Goal: Use online tool/utility: Utilize a website feature to perform a specific function

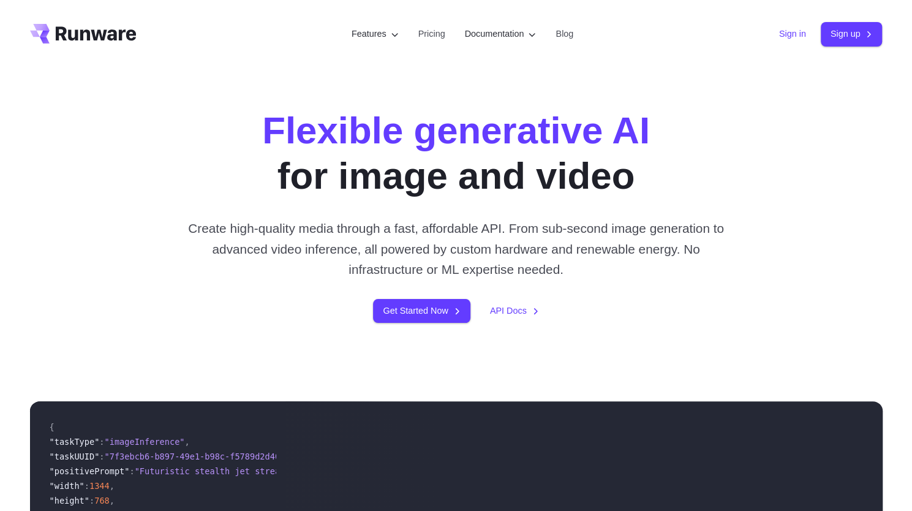
click at [787, 36] on link "Sign in" at bounding box center [792, 34] width 27 height 14
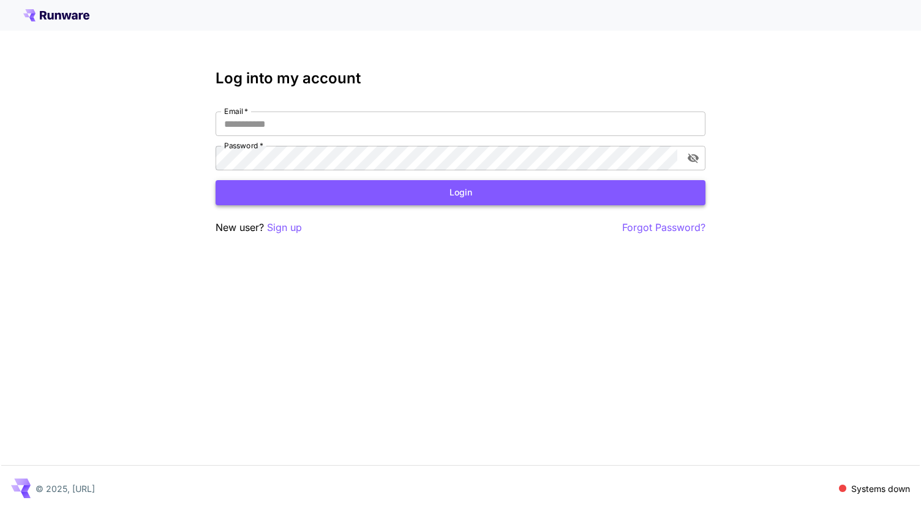
type input "**********"
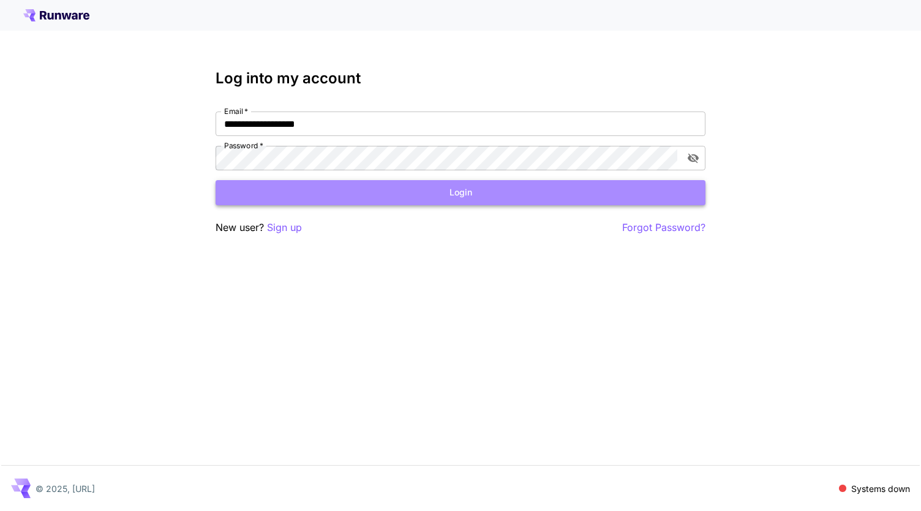
click at [346, 201] on button "Login" at bounding box center [461, 192] width 490 height 25
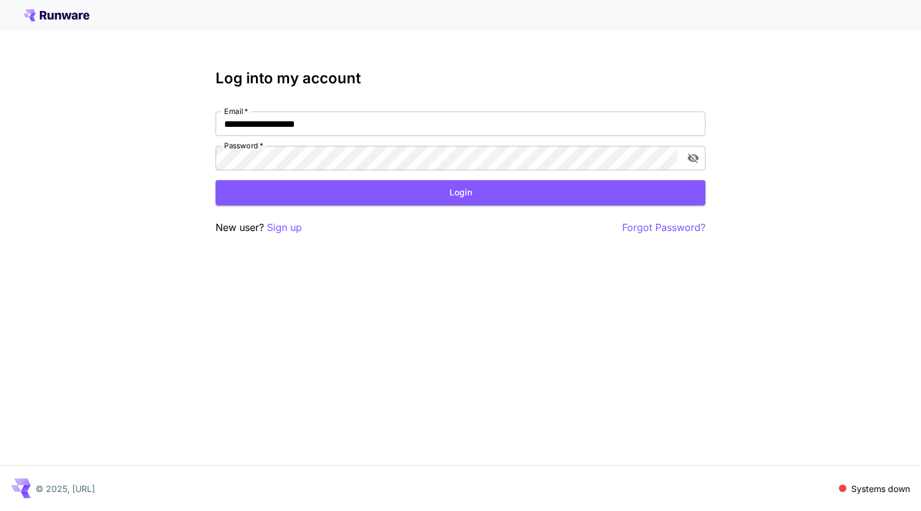
click at [339, 244] on div "**********" at bounding box center [460, 255] width 921 height 511
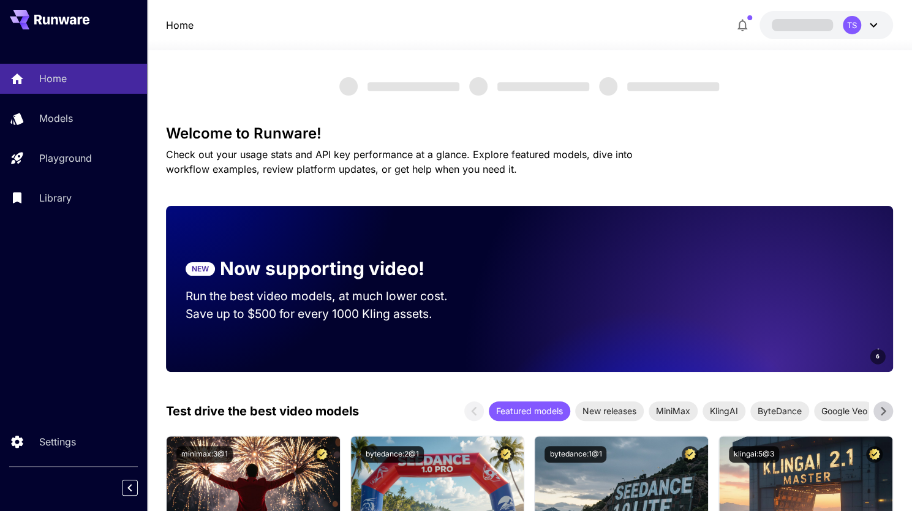
click at [339, 244] on section "NEW Now supporting video! Run the best video models, at much lower cost. Save u…" at bounding box center [328, 288] width 325 height 107
click at [340, 169] on span "Check out your usage stats and API key performance at a glance. Explore feature…" at bounding box center [399, 161] width 467 height 27
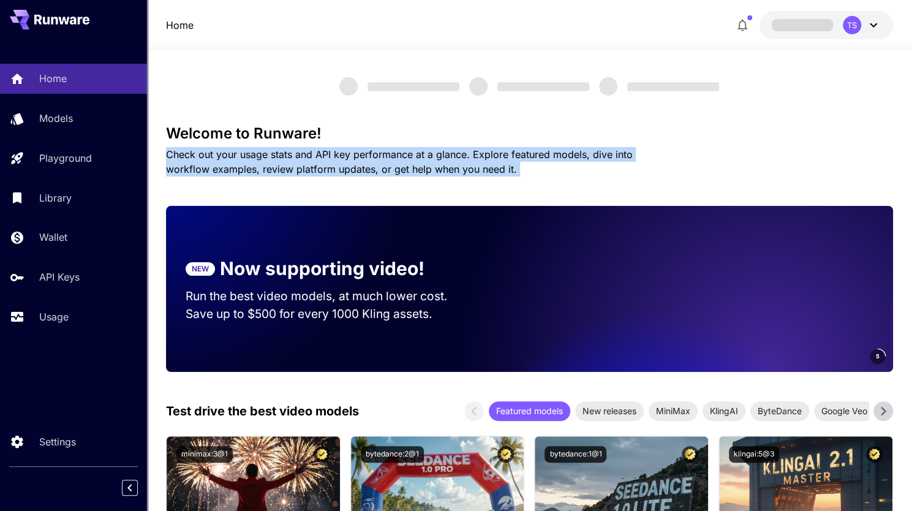
click at [340, 169] on span "Check out your usage stats and API key performance at a glance. Explore feature…" at bounding box center [399, 161] width 467 height 27
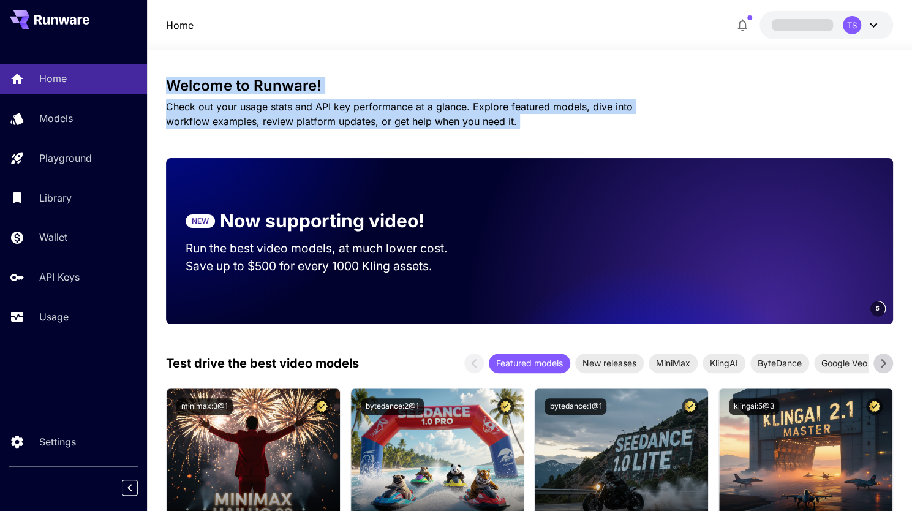
click at [406, 171] on div "NEW Now supporting video! Run the best video models, at much lower cost. Save u…" at bounding box center [529, 241] width 727 height 166
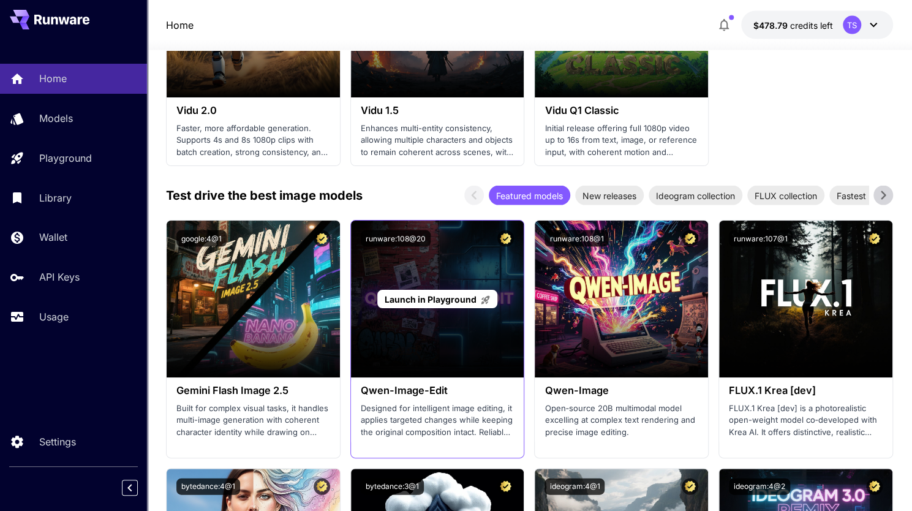
scroll to position [1408, 0]
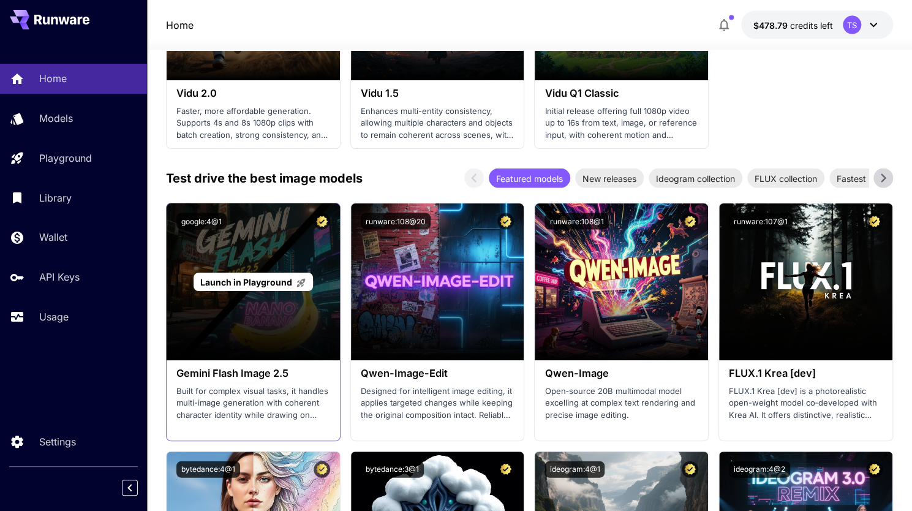
click at [258, 280] on span "Launch in Playground" at bounding box center [246, 282] width 92 height 10
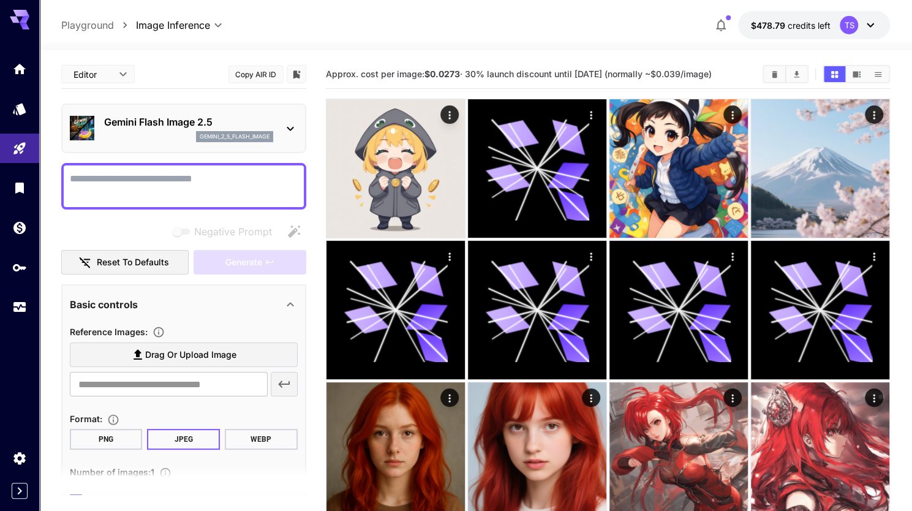
click at [192, 186] on textarea "Negative Prompt" at bounding box center [184, 185] width 228 height 29
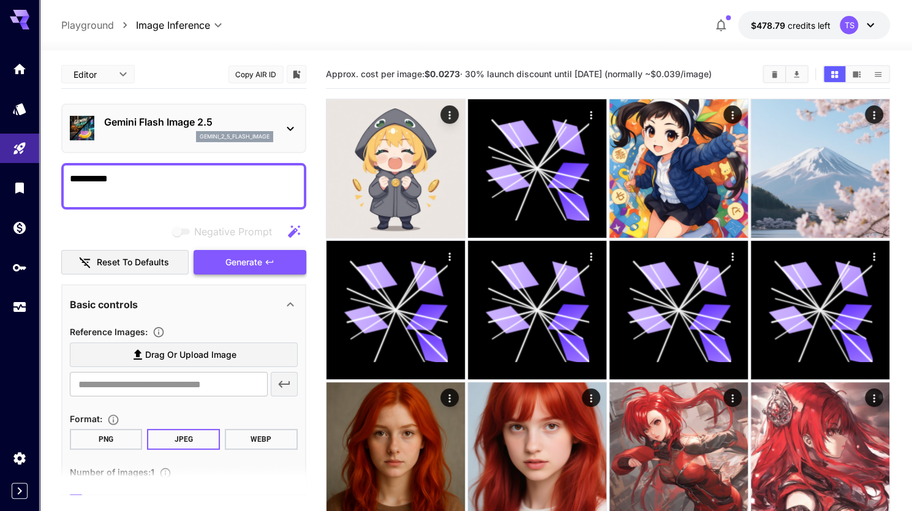
click at [240, 259] on span "Generate" at bounding box center [243, 262] width 37 height 15
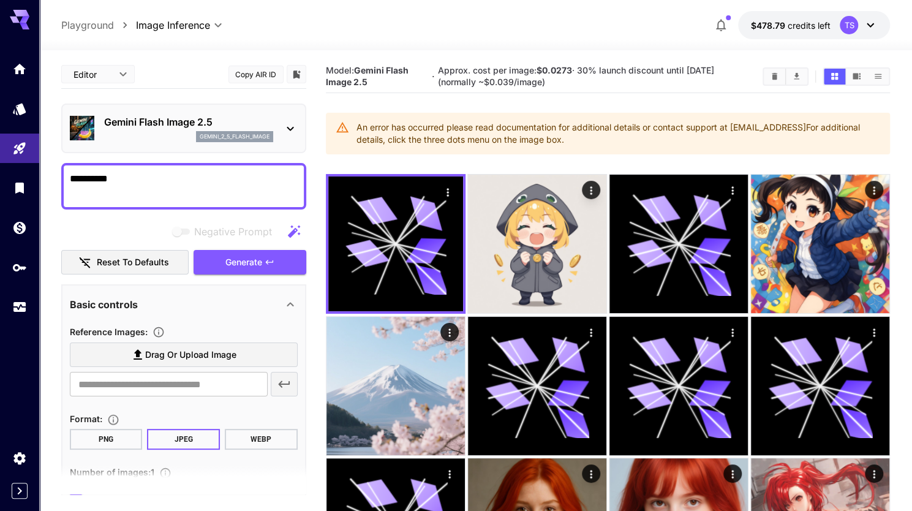
click at [516, 135] on div "An error has occurred please read documentation for additional details or conta…" at bounding box center [618, 133] width 524 height 34
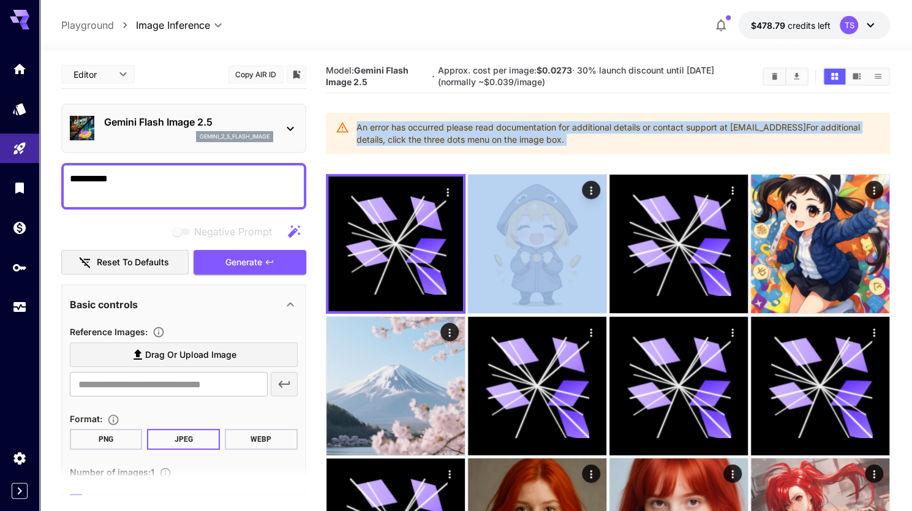
click at [516, 135] on div "An error has occurred please read documentation for additional details or conta…" at bounding box center [618, 133] width 524 height 34
click at [516, 123] on div "An error has occurred please read documentation for additional details or conta…" at bounding box center [618, 133] width 524 height 34
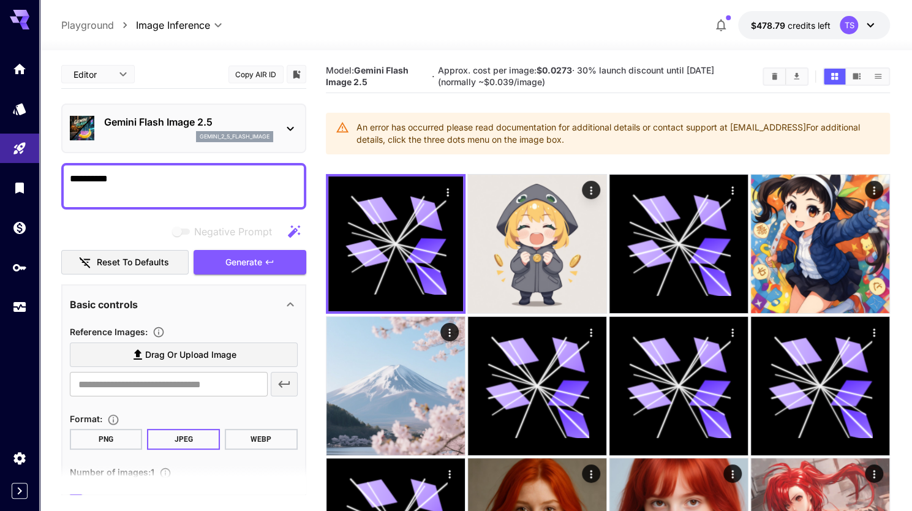
click at [520, 75] on h5 "Approx. cost per image: $0.0273 · 30% launch discount until [DATE] (normally ~$…" at bounding box center [594, 76] width 315 height 23
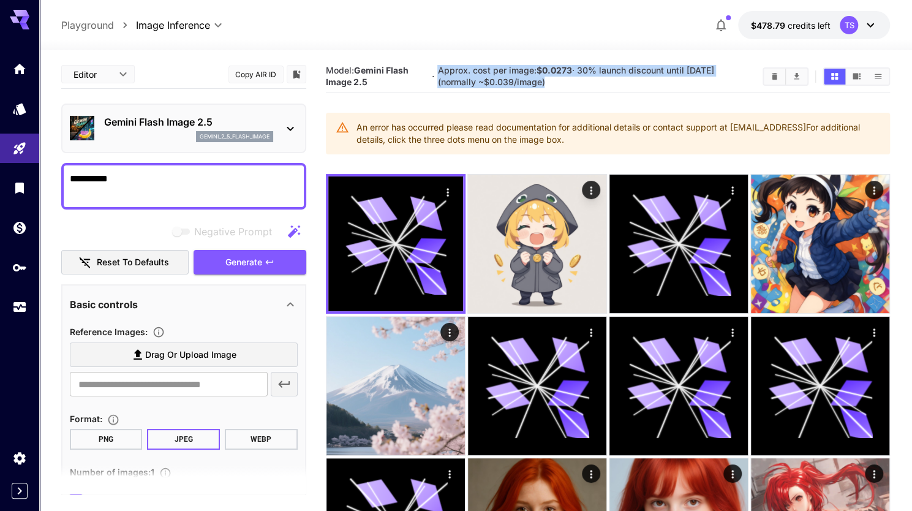
click at [520, 75] on h5 "Approx. cost per image: $0.0273 · 30% launch discount until [DATE] (normally ~$…" at bounding box center [594, 76] width 315 height 23
click at [521, 72] on span "Approx. cost per image: $0.0273 · 30% launch discount until [DATE] (normally ~$…" at bounding box center [575, 76] width 276 height 22
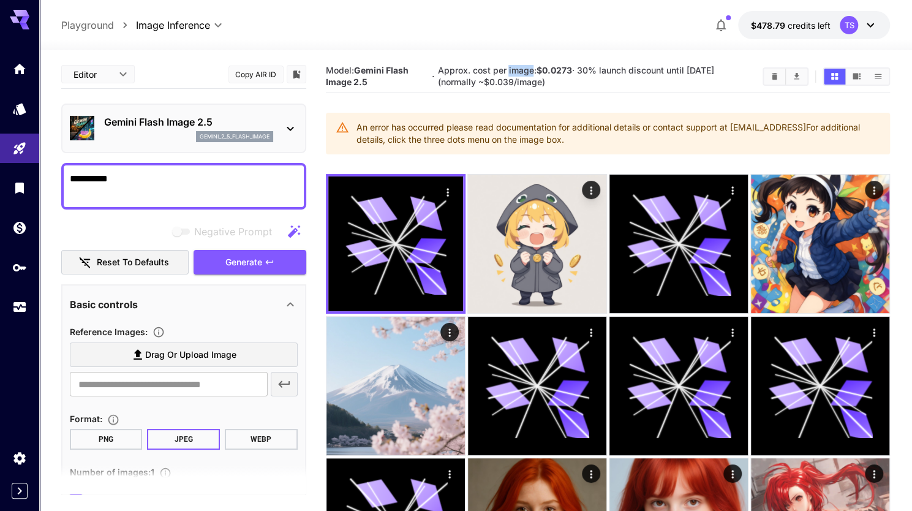
click at [521, 72] on span "Approx. cost per image: $0.0273 · 30% launch discount until [DATE] (normally ~$…" at bounding box center [575, 76] width 276 height 22
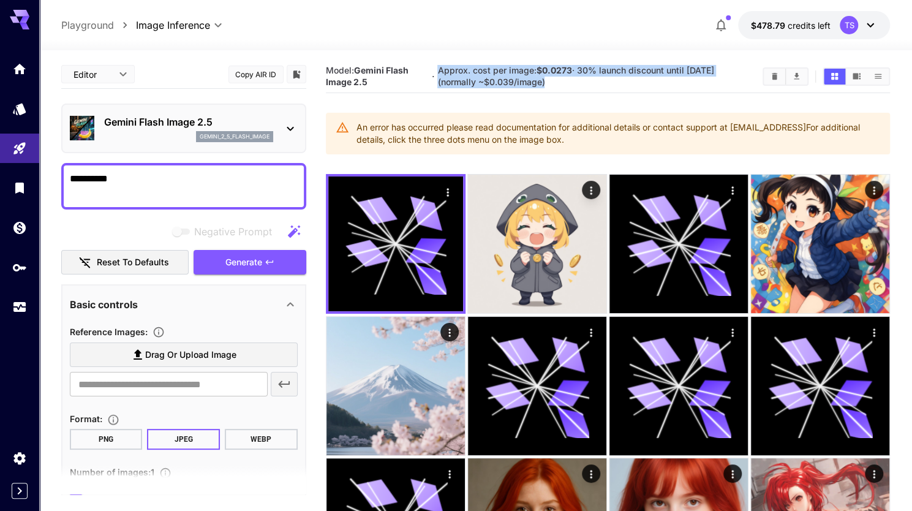
click at [521, 72] on span "Approx. cost per image: $0.0273 · 30% launch discount until [DATE] (normally ~$…" at bounding box center [575, 76] width 276 height 22
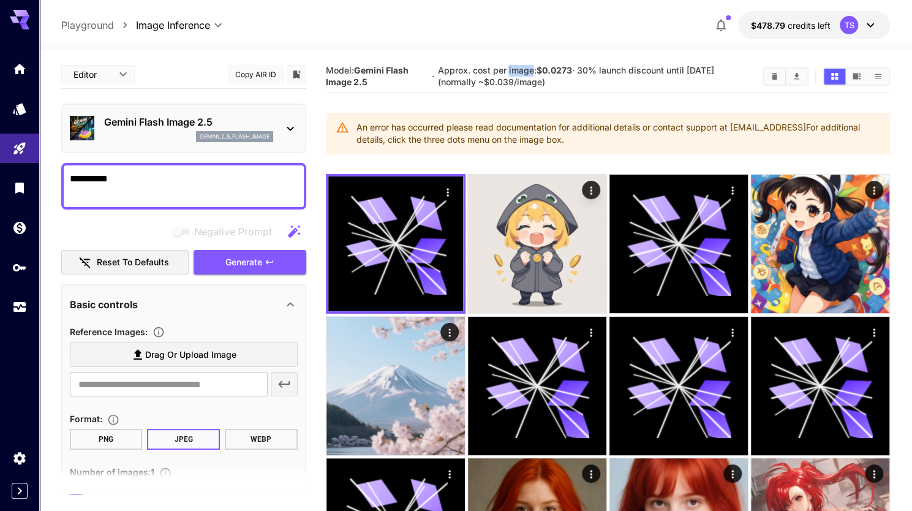
click at [521, 72] on span "Approx. cost per image: $0.0273 · 30% launch discount until [DATE] (normally ~$…" at bounding box center [575, 76] width 276 height 22
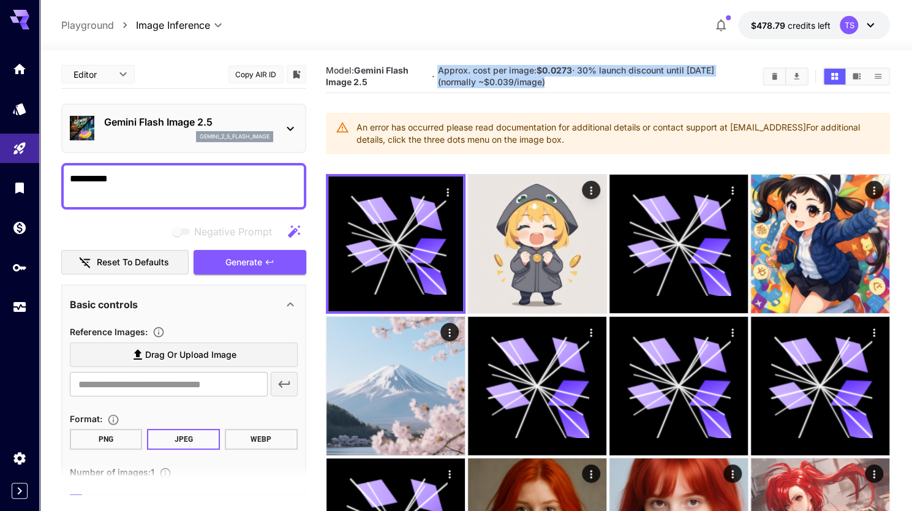
click at [521, 72] on span "Approx. cost per image: $0.0273 · 30% launch discount until [DATE] (normally ~$…" at bounding box center [575, 76] width 276 height 22
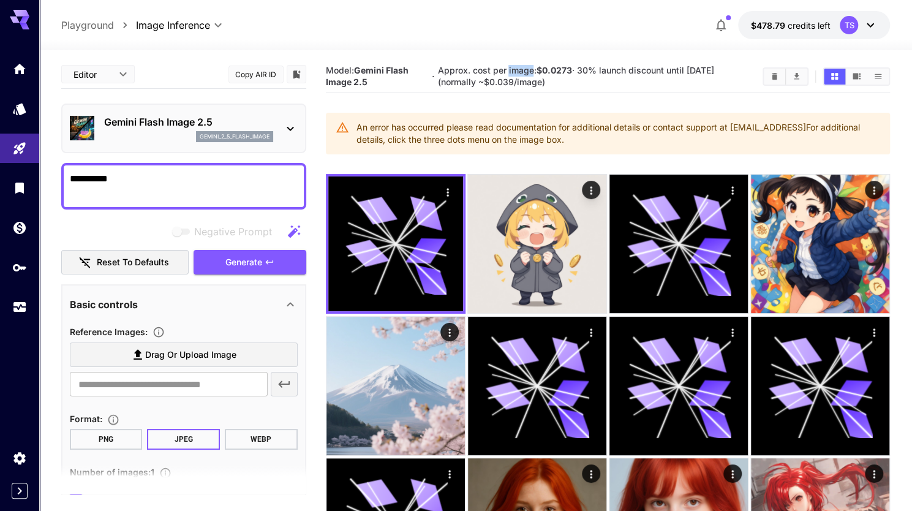
click at [521, 72] on span "Approx. cost per image: $0.0273 · 30% launch discount until [DATE] (normally ~$…" at bounding box center [575, 76] width 276 height 22
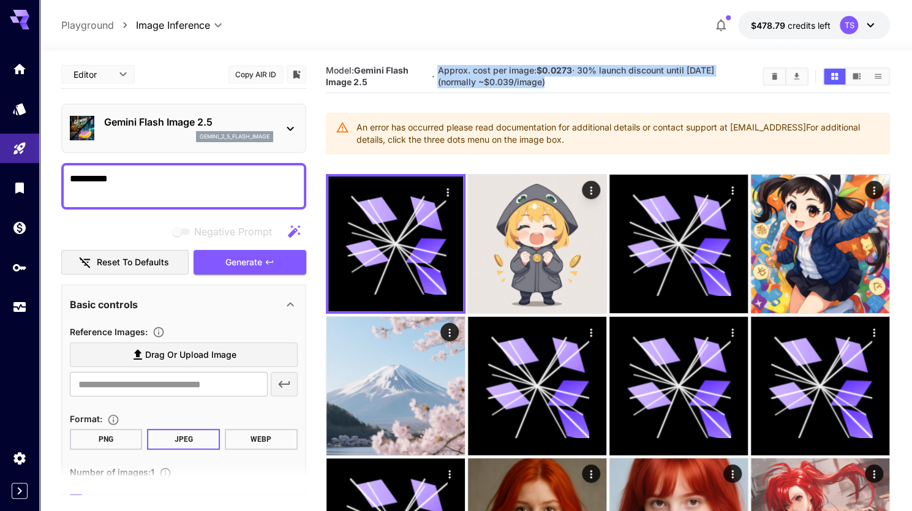
click at [521, 72] on span "Approx. cost per image: $0.0273 · 30% launch discount until [DATE] (normally ~$…" at bounding box center [575, 76] width 276 height 22
click at [521, 83] on span "Approx. cost per image: $0.0273 · 30% launch discount until [DATE] (normally ~$…" at bounding box center [575, 76] width 276 height 22
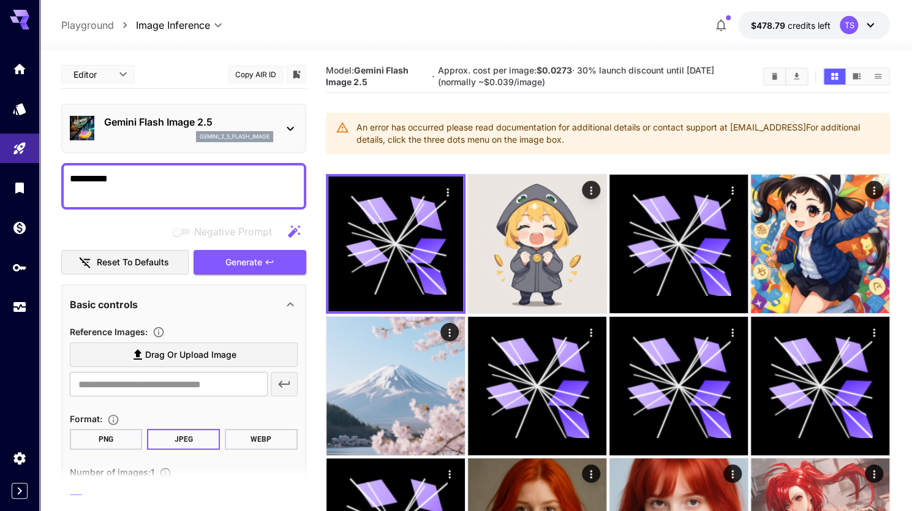
click at [531, 132] on div "An error has occurred please read documentation for additional details or conta…" at bounding box center [618, 133] width 524 height 34
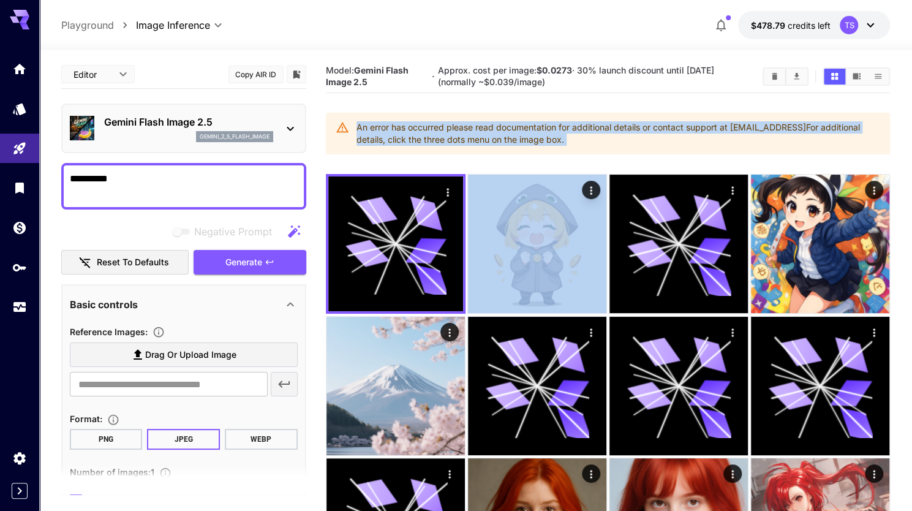
click at [531, 132] on div "An error has occurred please read documentation for additional details or conta…" at bounding box center [618, 133] width 524 height 34
click at [532, 139] on div "An error has occurred please read documentation for additional details or conta…" at bounding box center [618, 133] width 524 height 34
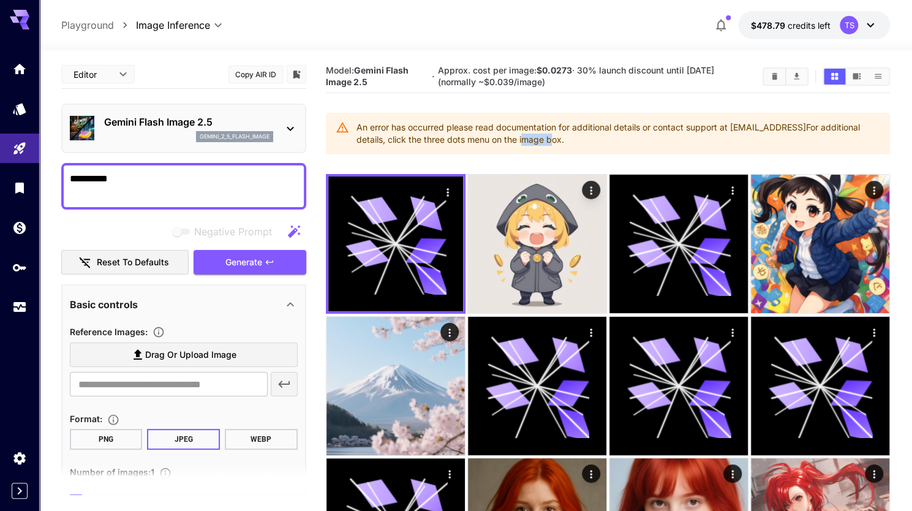
click at [532, 139] on div "An error has occurred please read documentation for additional details or conta…" at bounding box center [618, 133] width 524 height 34
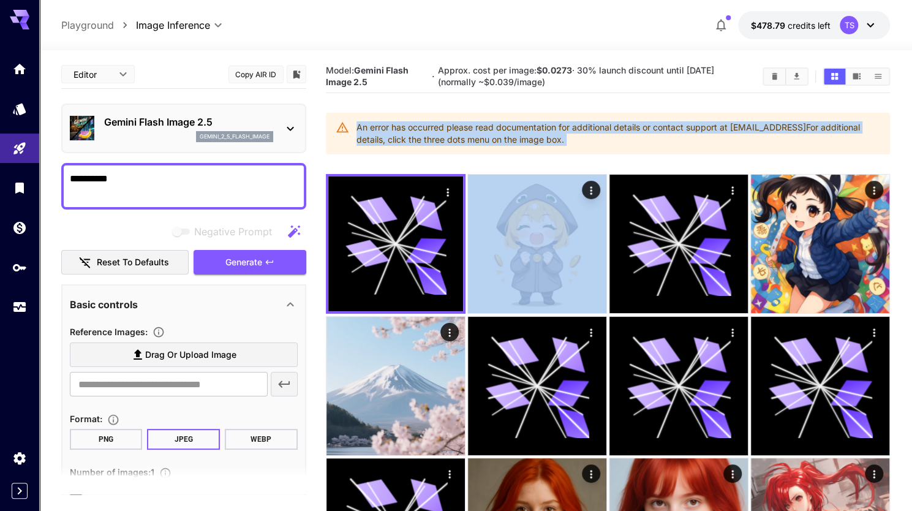
click at [532, 139] on div "An error has occurred please read documentation for additional details or conta…" at bounding box center [618, 133] width 524 height 34
click at [553, 138] on div "An error has occurred please read documentation for additional details or conta…" at bounding box center [618, 133] width 524 height 34
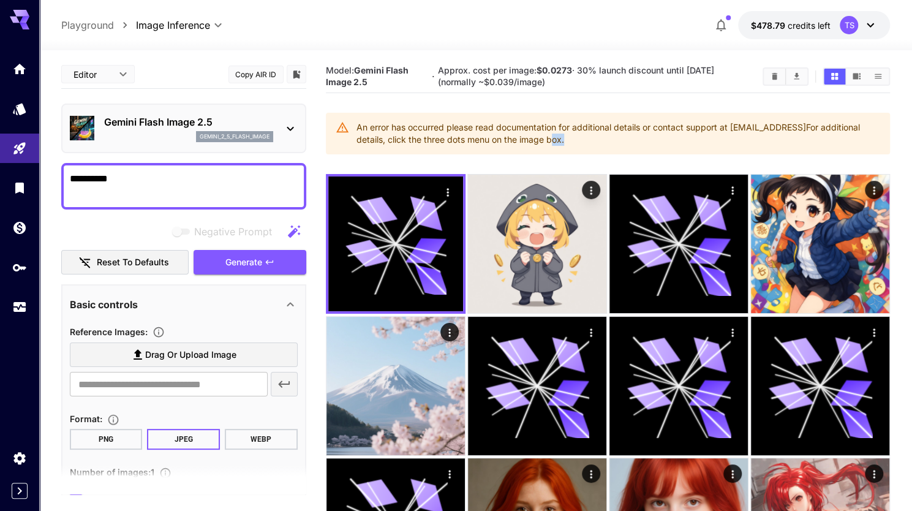
click at [553, 138] on div "An error has occurred please read documentation for additional details or conta…" at bounding box center [618, 133] width 524 height 34
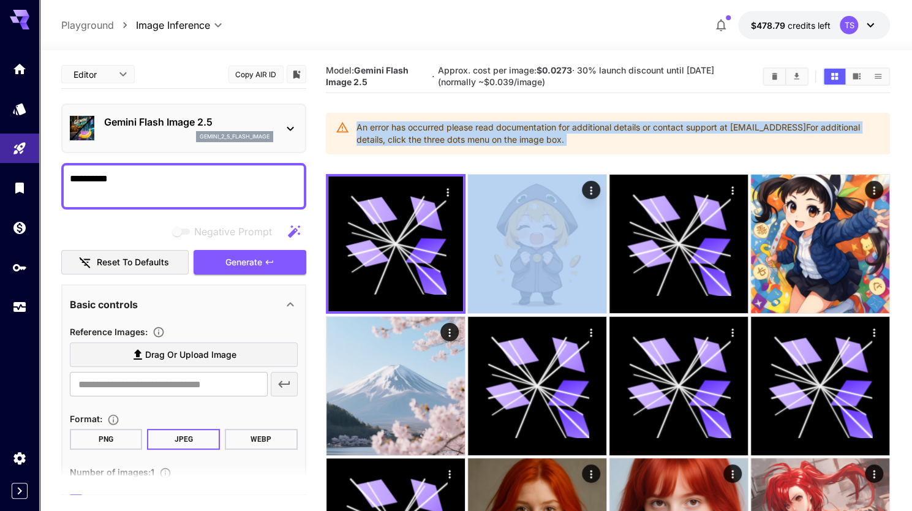
click at [553, 138] on div "An error has occurred please read documentation for additional details or conta…" at bounding box center [618, 133] width 524 height 34
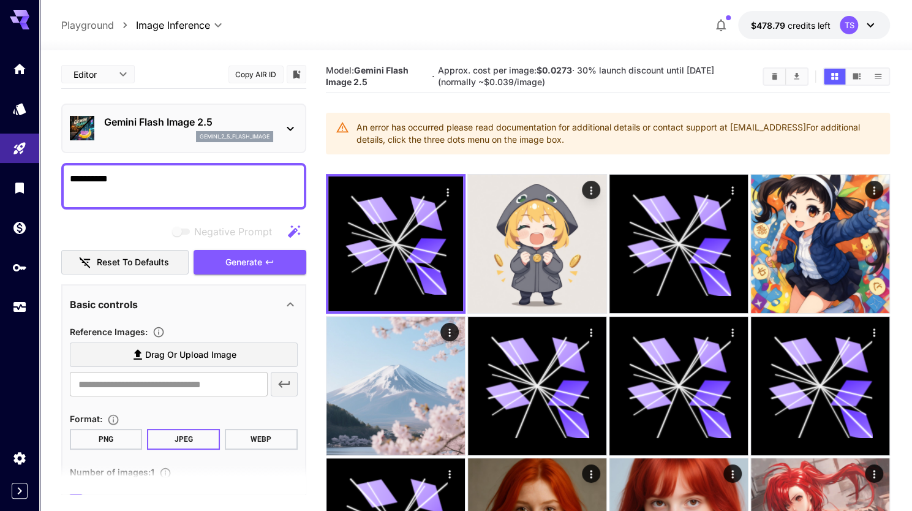
click at [189, 173] on textarea "**********" at bounding box center [184, 185] width 228 height 29
type textarea "*"
type textarea "********"
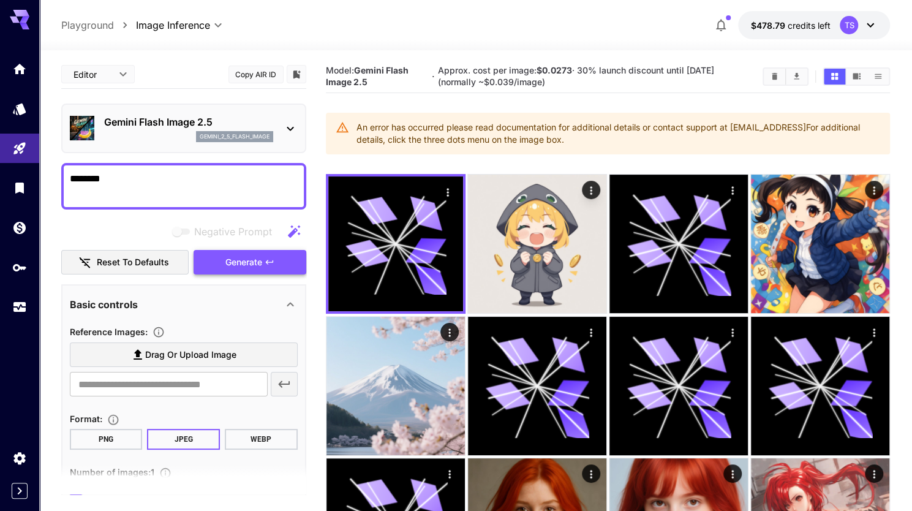
click at [234, 260] on span "Generate" at bounding box center [243, 262] width 37 height 15
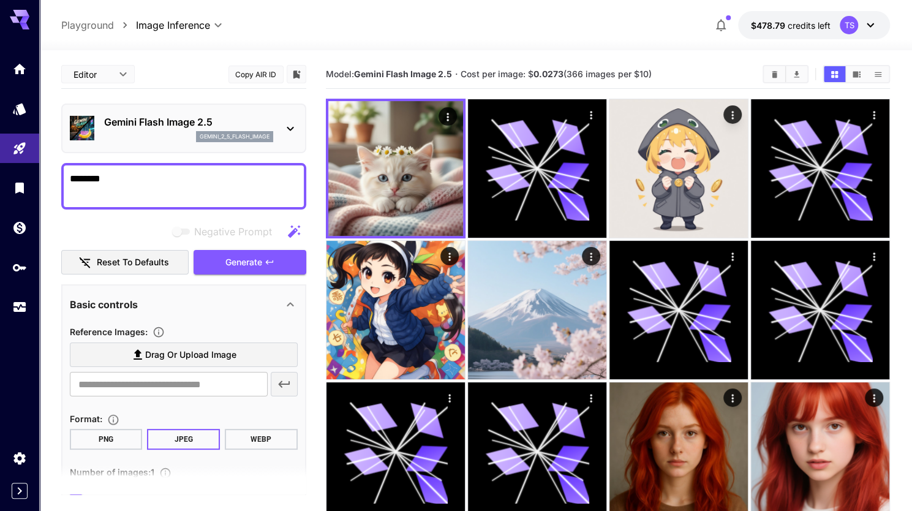
click at [405, 77] on b "Gemini Flash Image 2.5" at bounding box center [403, 74] width 98 height 10
click at [432, 75] on b "Gemini Flash Image 2.5" at bounding box center [403, 74] width 98 height 10
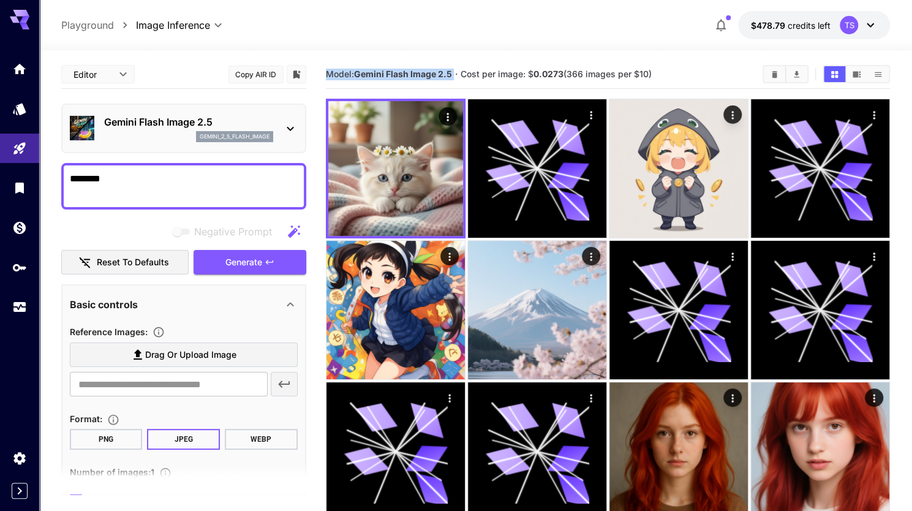
click at [432, 75] on b "Gemini Flash Image 2.5" at bounding box center [403, 74] width 98 height 10
click at [532, 70] on span "Cost per image: $ 0.0273 (366 images per $10)" at bounding box center [555, 74] width 191 height 10
click at [565, 78] on span "Cost per image: $ 0.0273 (366 images per $10)" at bounding box center [555, 74] width 191 height 10
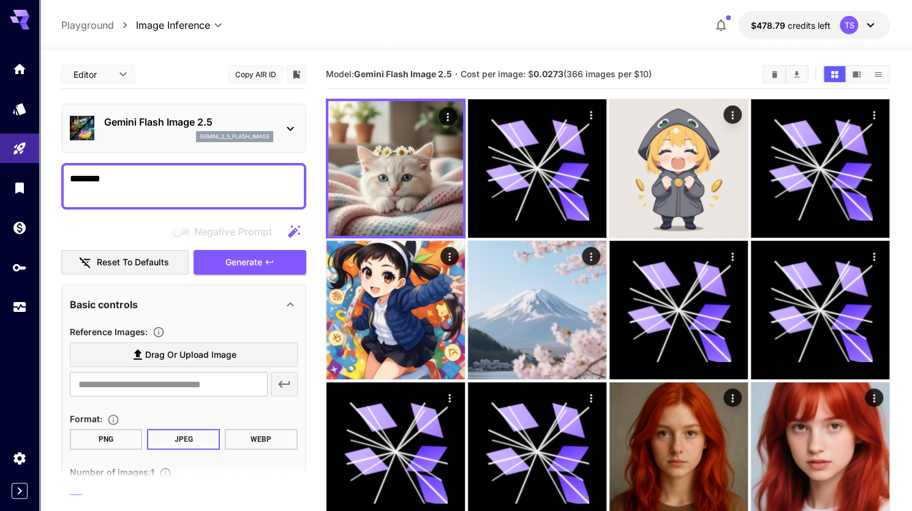
click at [530, 75] on span "Cost per image: $ 0.0273 (366 images per $10)" at bounding box center [555, 74] width 191 height 10
click at [427, 52] on div "Editor **** ​ Copy AIR ID Gemini Flash Image 2.5 gemini_2_5_flash_image *******…" at bounding box center [475, 445] width 829 height 791
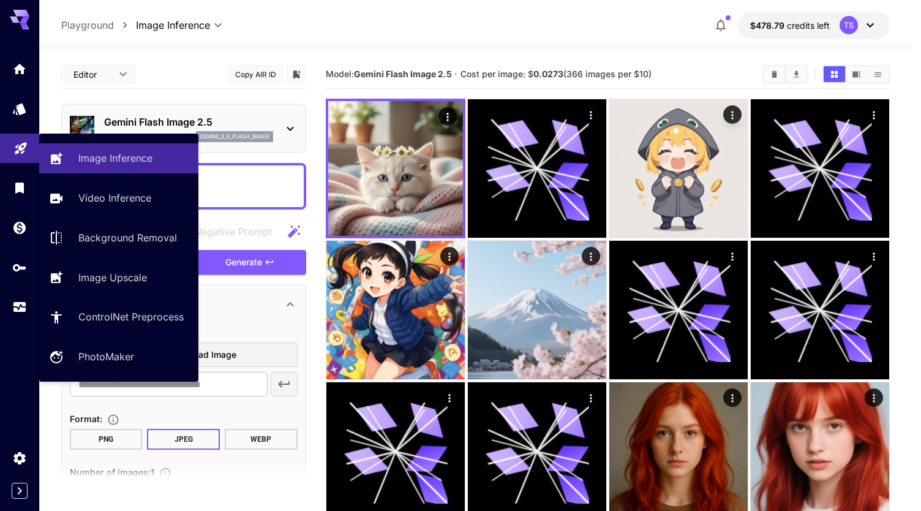
click at [23, 143] on icon "Playground" at bounding box center [21, 145] width 12 height 12
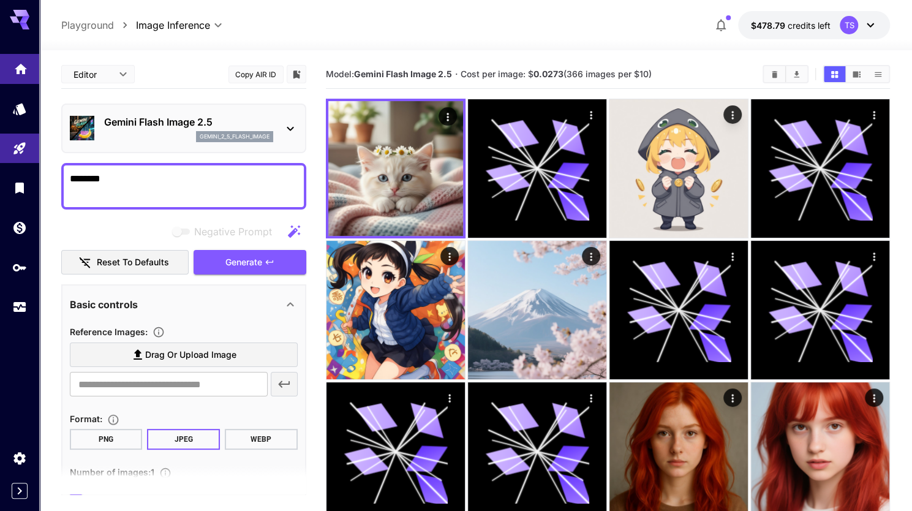
click at [21, 81] on link at bounding box center [19, 69] width 39 height 30
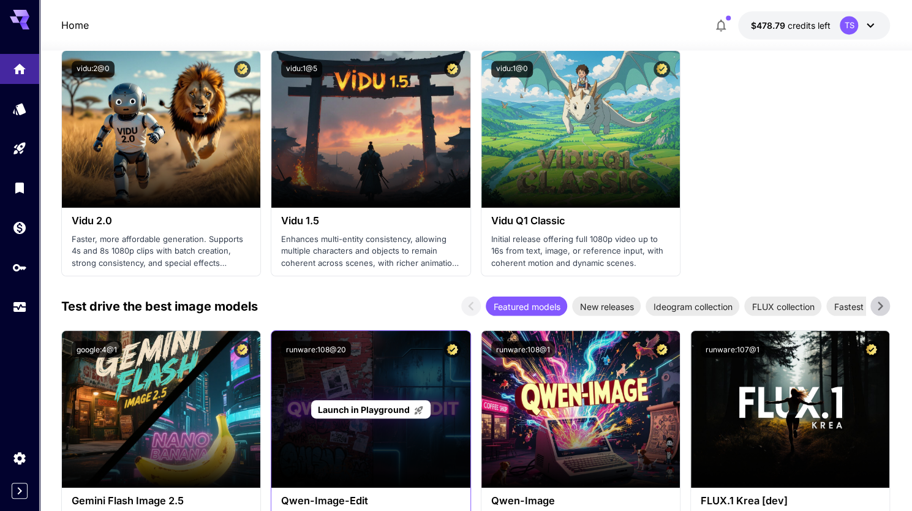
scroll to position [1408, 0]
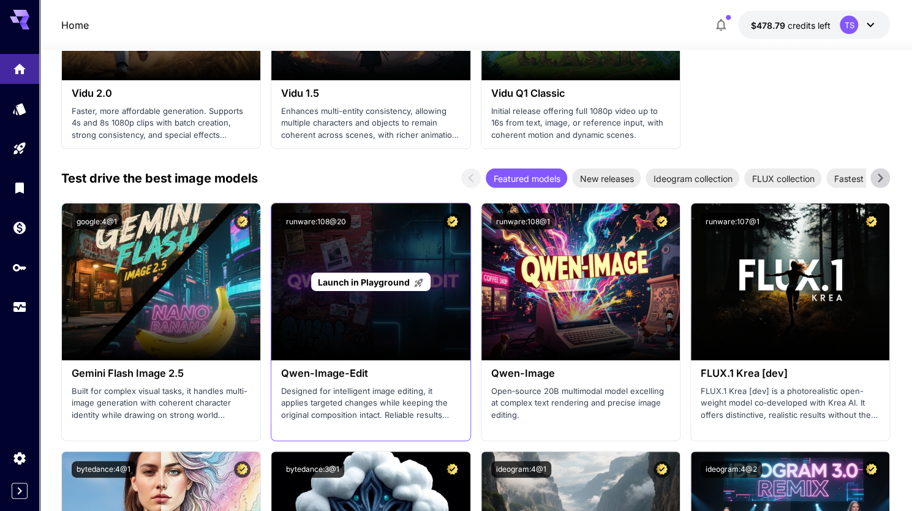
click at [346, 279] on span "Launch in Playground" at bounding box center [364, 282] width 92 height 10
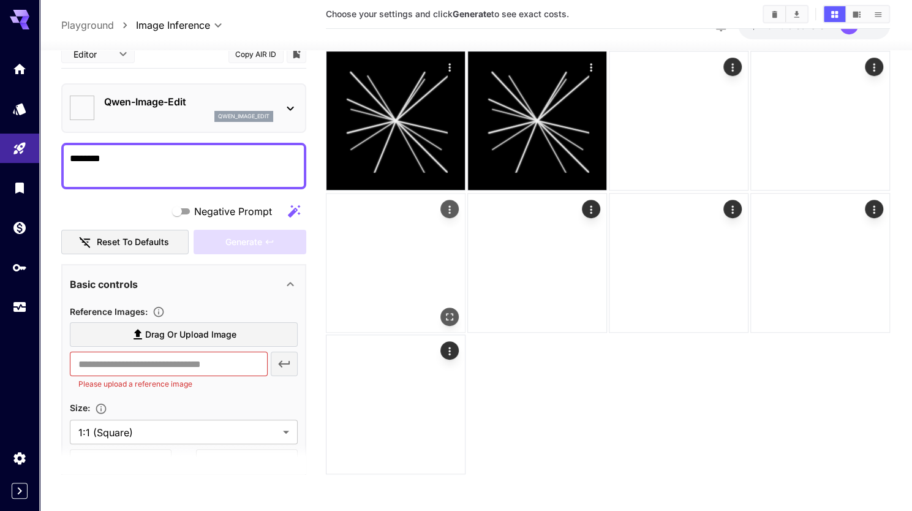
type input "*****"
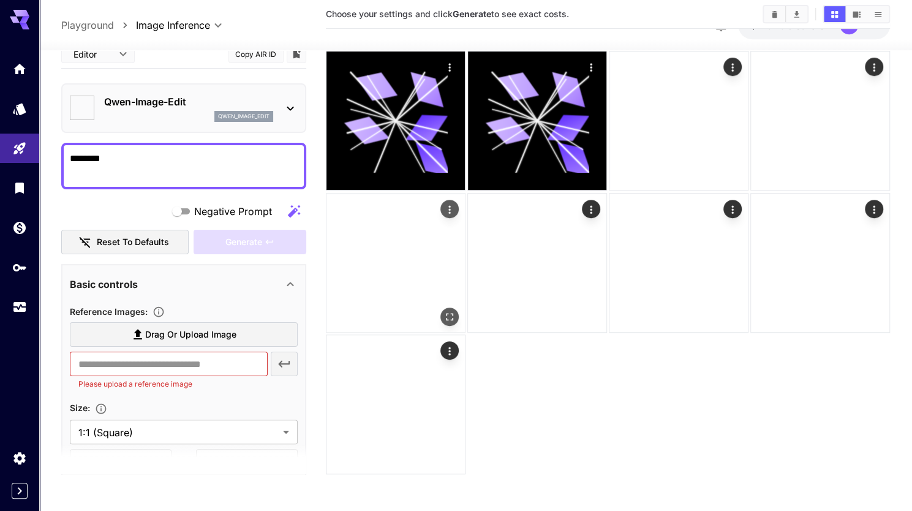
scroll to position [330, 0]
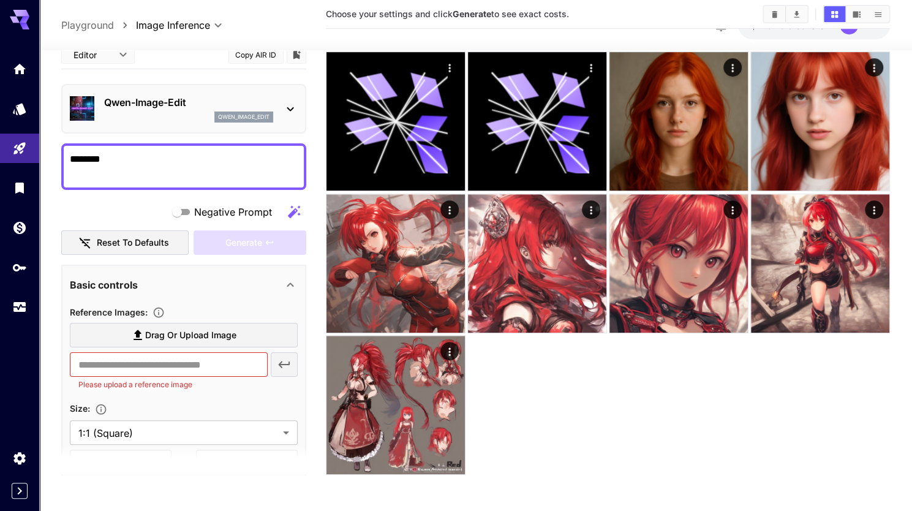
click at [199, 163] on textarea "********" at bounding box center [184, 166] width 228 height 29
click at [173, 335] on span "Drag or upload image" at bounding box center [190, 335] width 91 height 15
click at [0, 0] on input "Drag or upload image" at bounding box center [0, 0] width 0 height 0
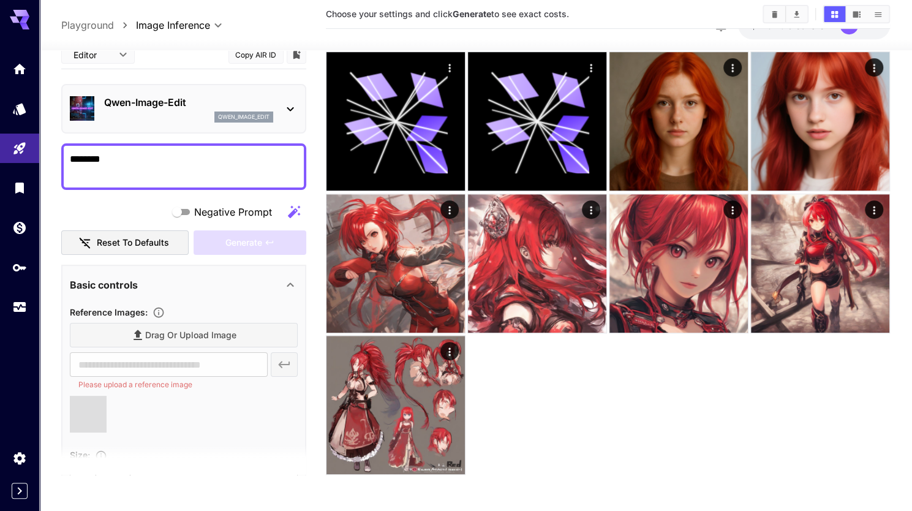
type input "**********"
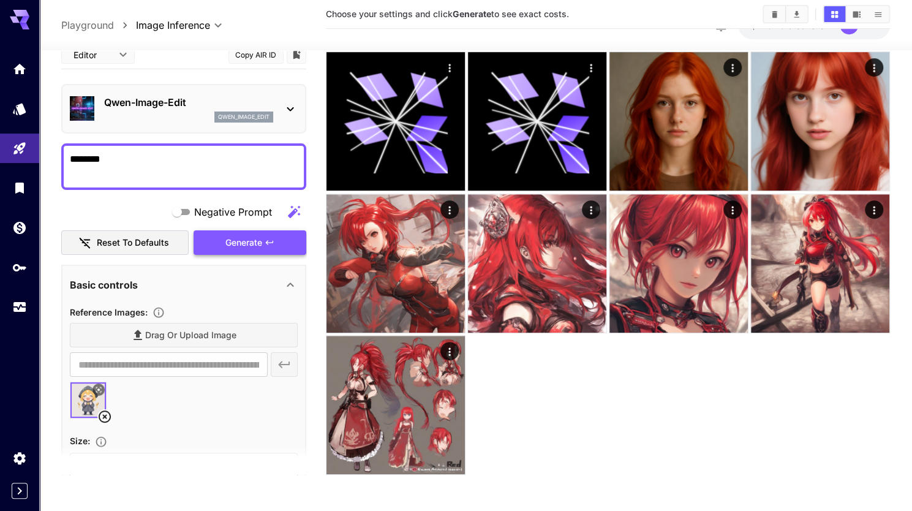
click at [239, 236] on span "Generate" at bounding box center [243, 242] width 37 height 15
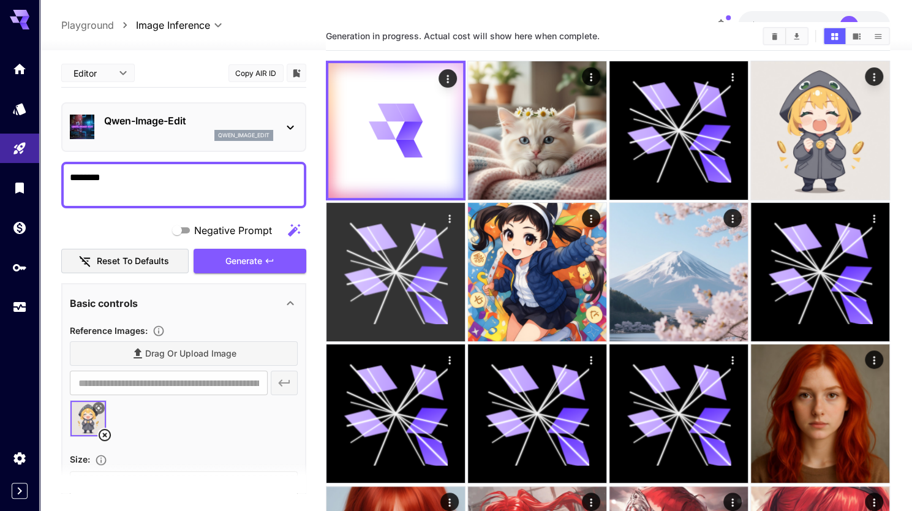
scroll to position [0, 0]
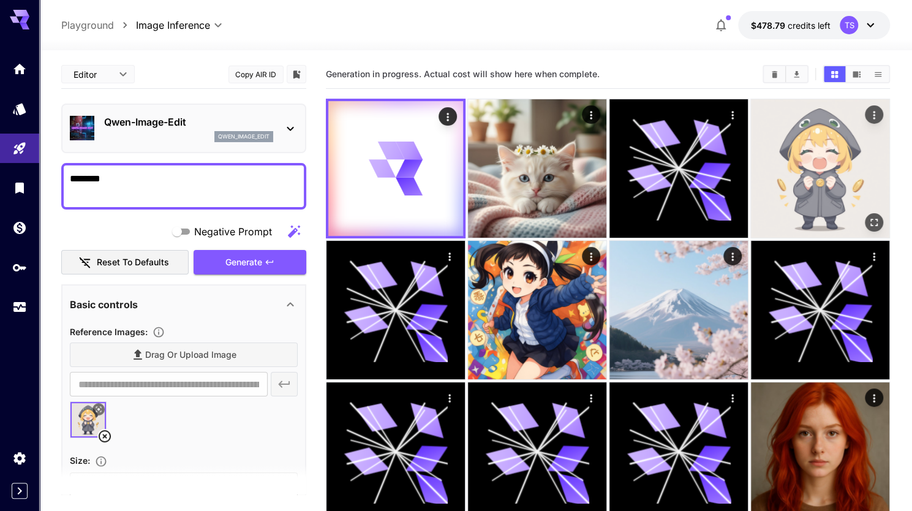
click at [829, 166] on img at bounding box center [820, 168] width 138 height 138
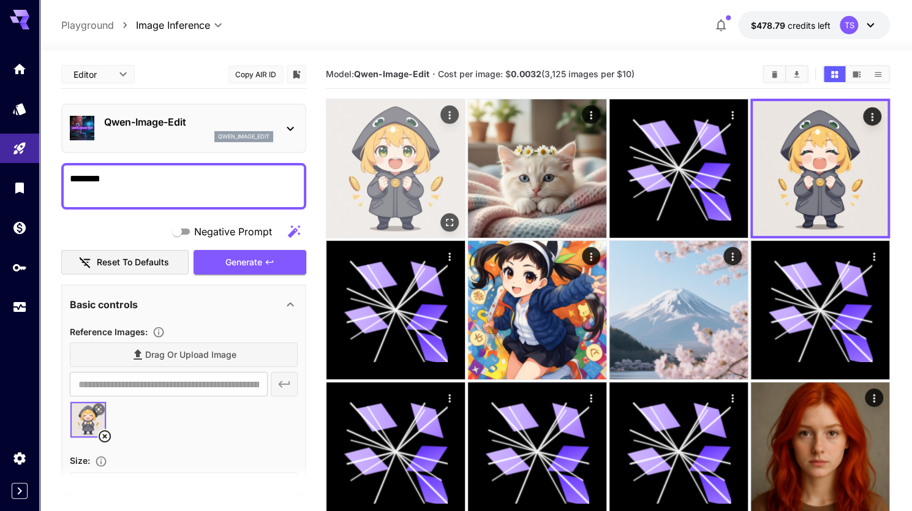
click at [399, 180] on img at bounding box center [395, 168] width 138 height 138
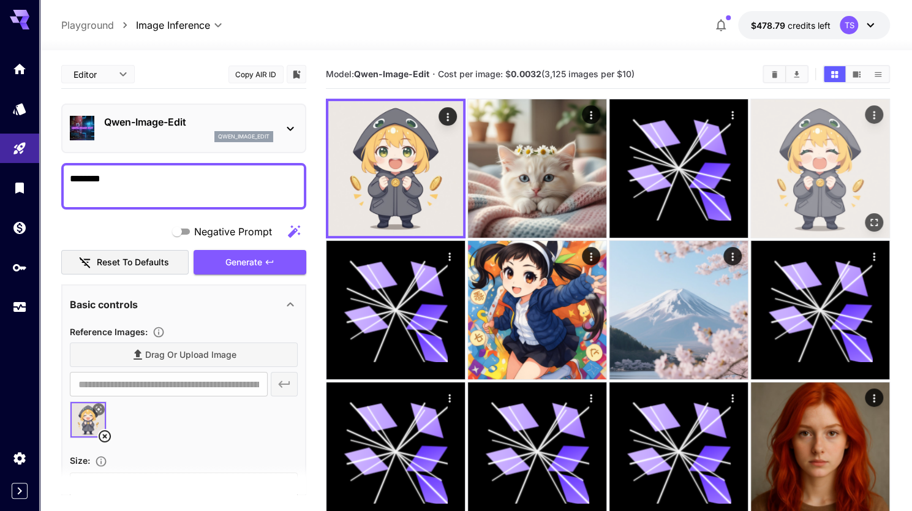
click at [774, 173] on img at bounding box center [820, 168] width 138 height 138
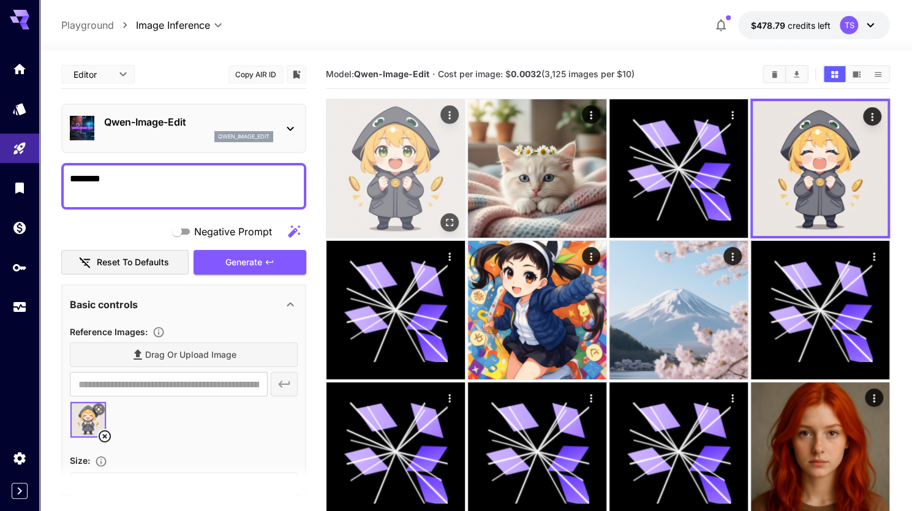
click at [395, 181] on img at bounding box center [395, 168] width 138 height 138
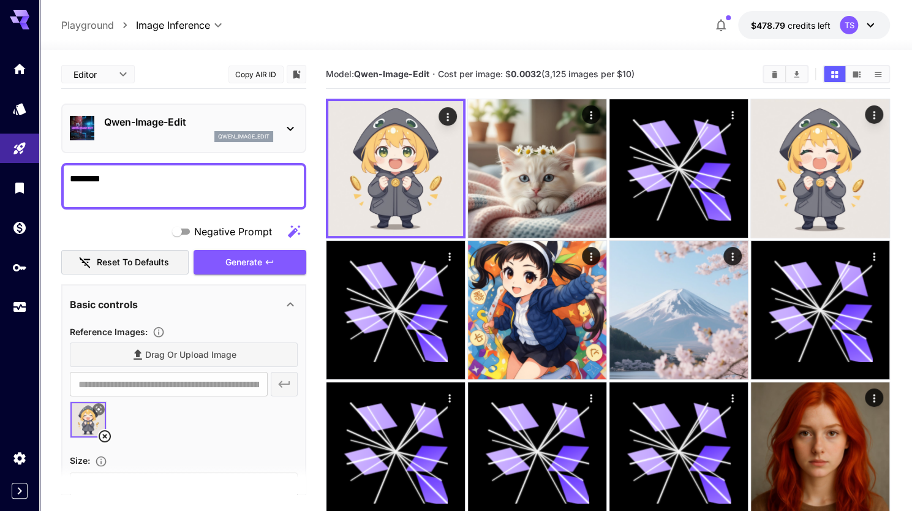
click at [526, 75] on b "0.0032" at bounding box center [526, 74] width 31 height 10
click at [516, 78] on b "0.0032" at bounding box center [526, 74] width 31 height 10
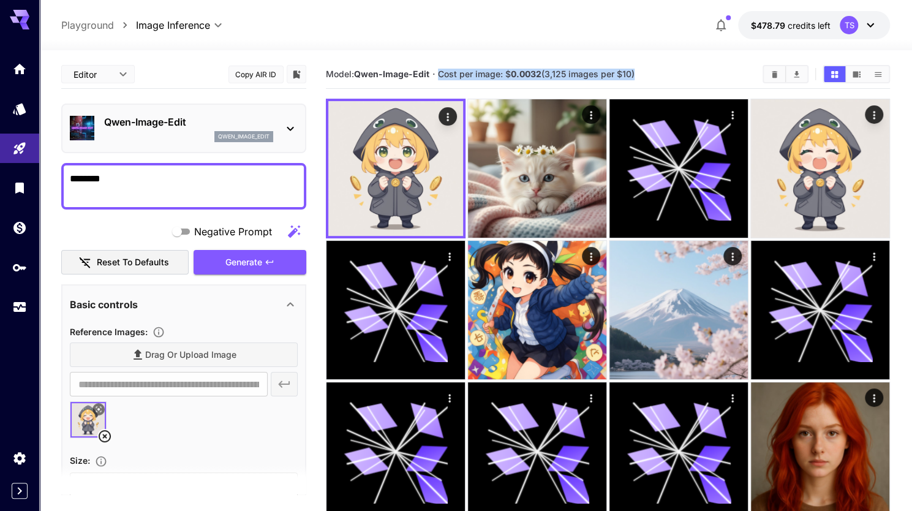
click at [516, 78] on b "0.0032" at bounding box center [526, 74] width 31 height 10
click at [501, 74] on span "Cost per image: $ 0.0032 (3,125 images per $10)" at bounding box center [536, 74] width 197 height 10
click at [462, 74] on span "Cost per image: $ 0.0032 (3,125 images per $10)" at bounding box center [536, 74] width 197 height 10
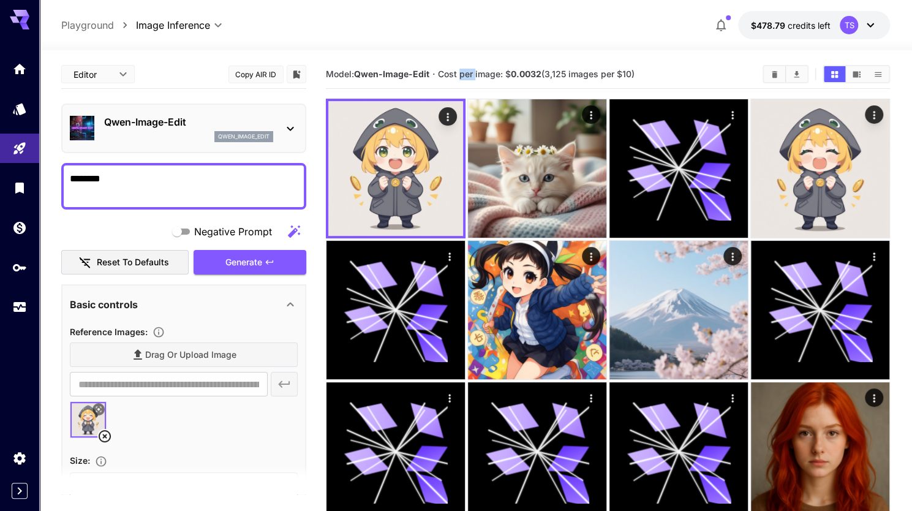
click at [462, 74] on span "Cost per image: $ 0.0032 (3,125 images per $10)" at bounding box center [536, 74] width 197 height 10
click at [440, 76] on span "Cost per image: $ 0.0032 (3,125 images per $10)" at bounding box center [536, 74] width 197 height 10
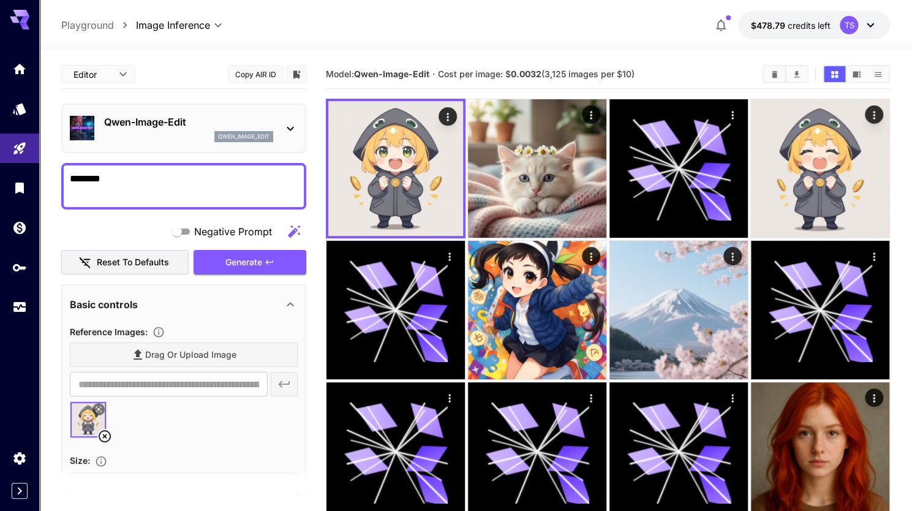
click at [467, 37] on div at bounding box center [475, 43] width 872 height 15
click at [6, 72] on link at bounding box center [19, 69] width 39 height 30
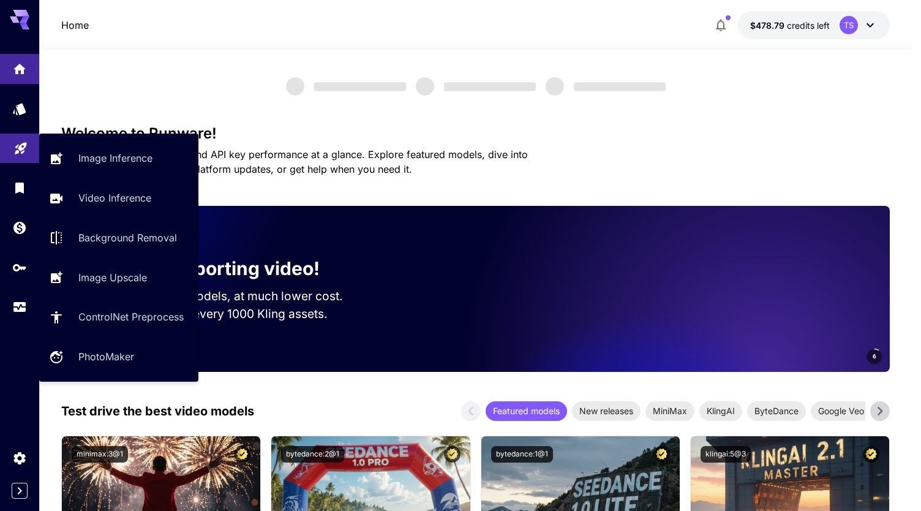
click at [15, 154] on link at bounding box center [19, 148] width 39 height 30
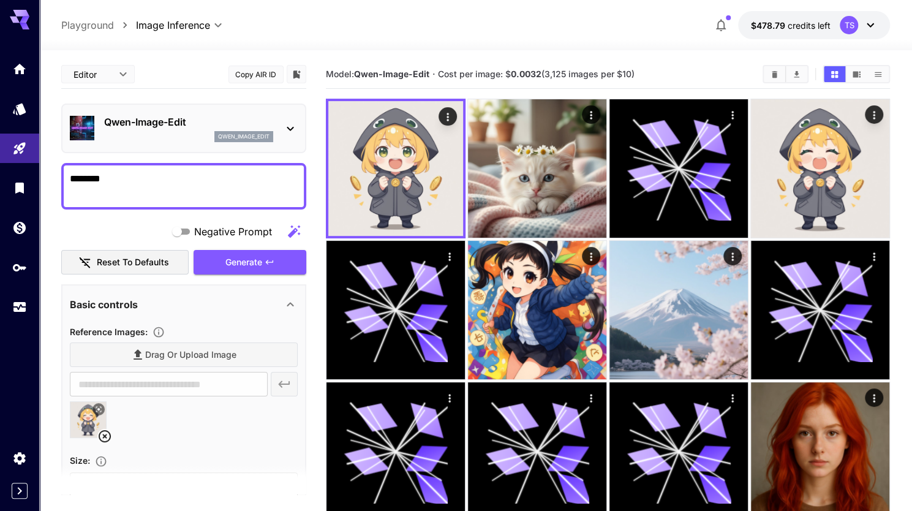
click at [329, 77] on span "Model: [PERSON_NAME]-Image-Edit" at bounding box center [377, 74] width 103 height 10
click at [375, 61] on div "Model: [PERSON_NAME]-Image-Edit · Cost per image: $ 0.0032 (3,125 images per $1…" at bounding box center [608, 74] width 565 height 29
